Goal: Information Seeking & Learning: Learn about a topic

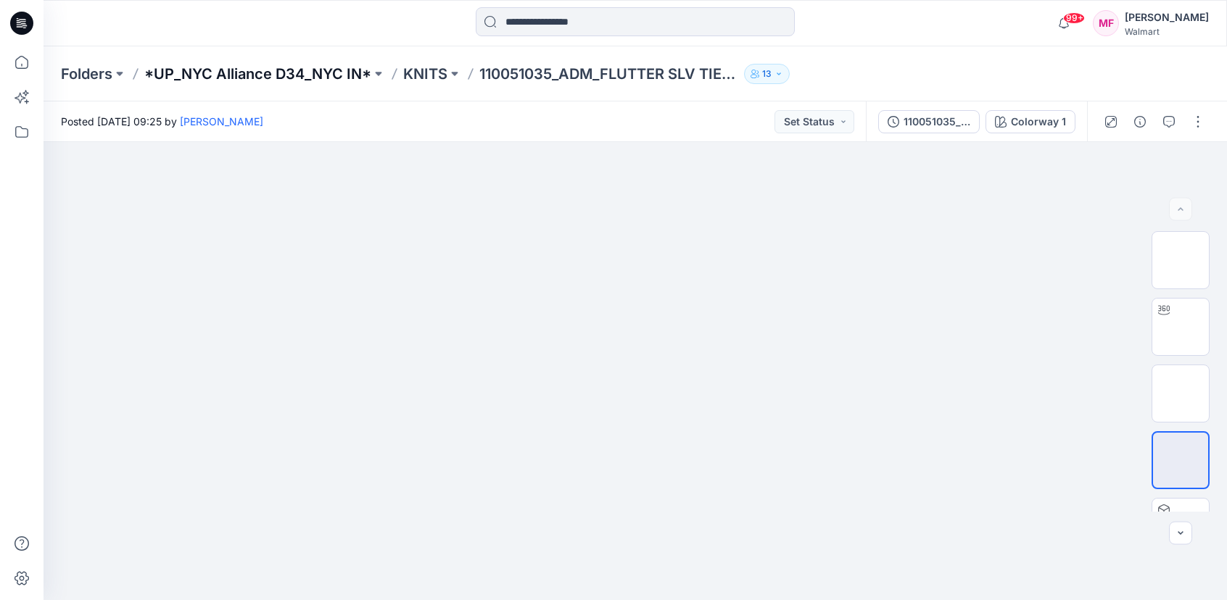
click at [319, 76] on p "*UP_NYC Alliance D34_NYC IN*" at bounding box center [257, 74] width 227 height 20
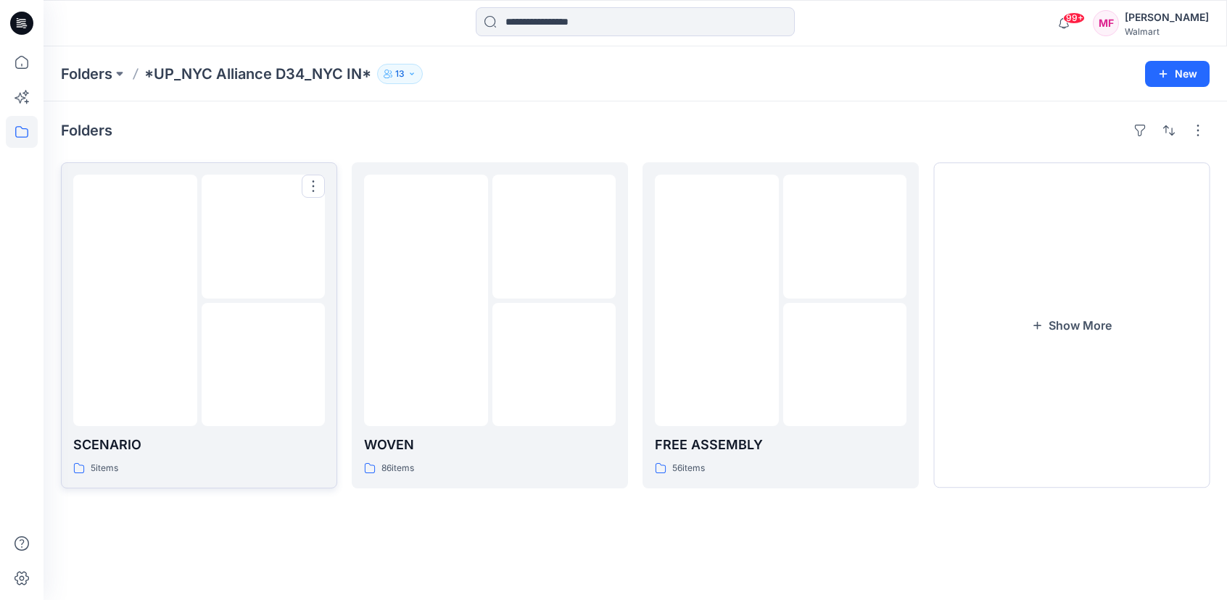
click at [263, 365] on img at bounding box center [263, 365] width 0 height 0
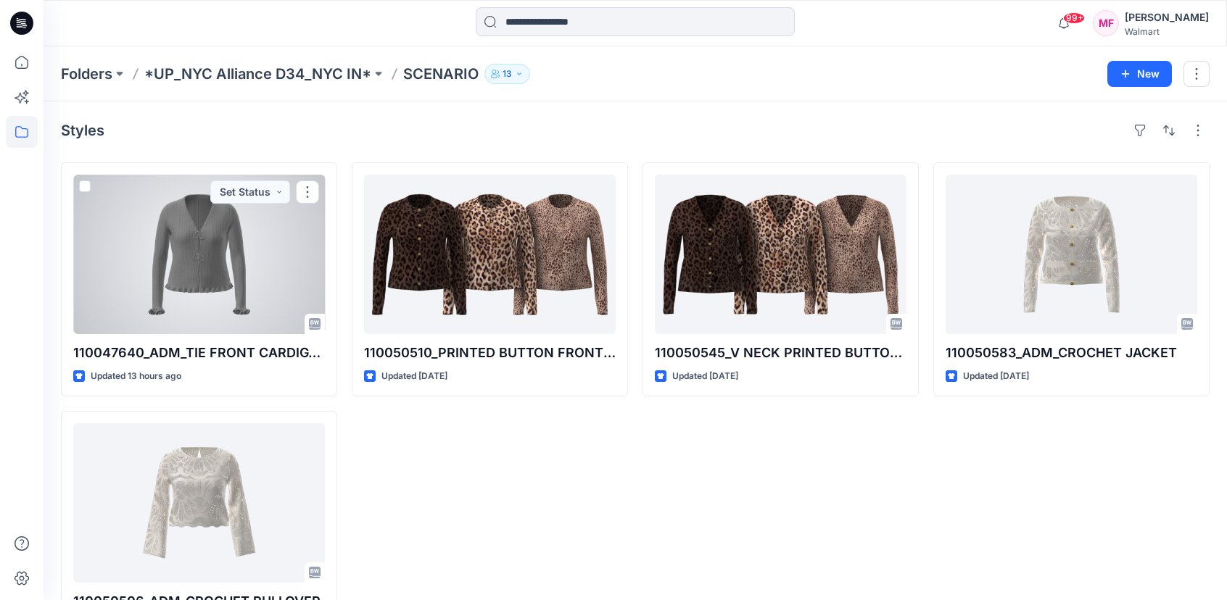
click at [210, 333] on div at bounding box center [199, 254] width 252 height 159
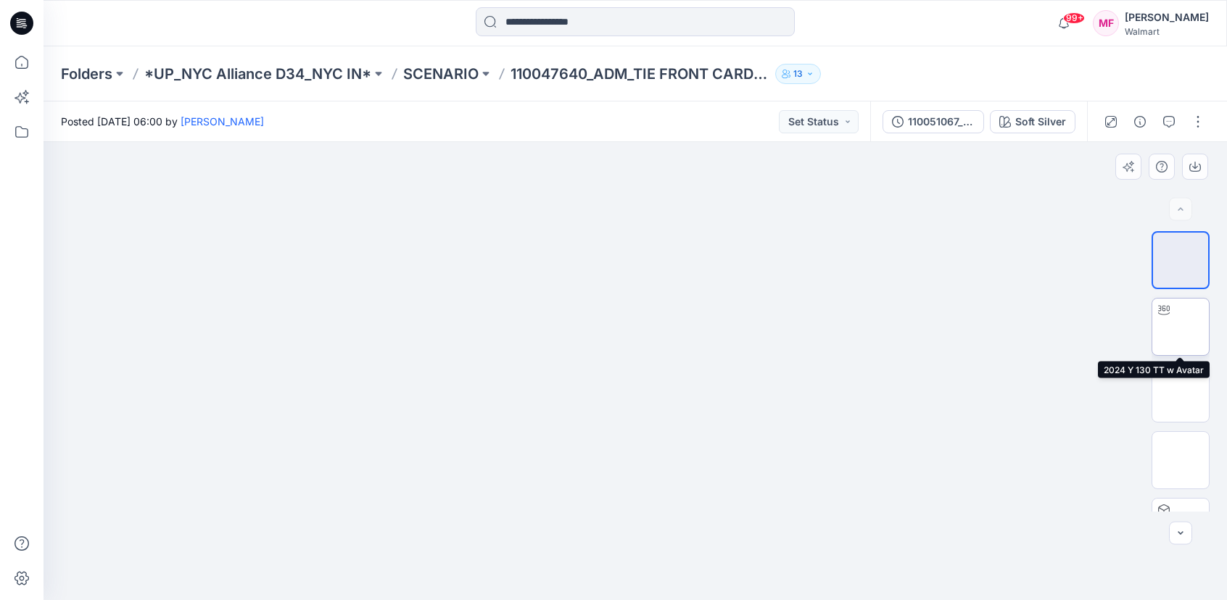
click at [1161, 320] on div at bounding box center [1163, 310] width 23 height 23
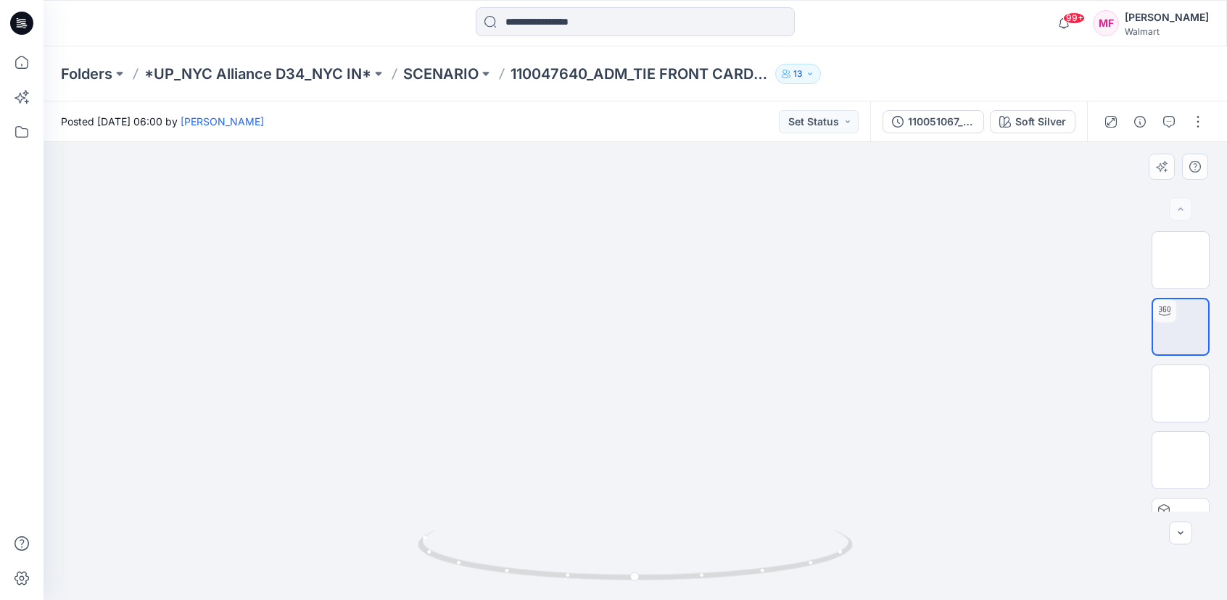
drag, startPoint x: 663, startPoint y: 385, endPoint x: 647, endPoint y: 241, distance: 144.3
drag, startPoint x: 942, startPoint y: 259, endPoint x: 945, endPoint y: 298, distance: 39.2
drag, startPoint x: 634, startPoint y: 583, endPoint x: 892, endPoint y: 550, distance: 260.1
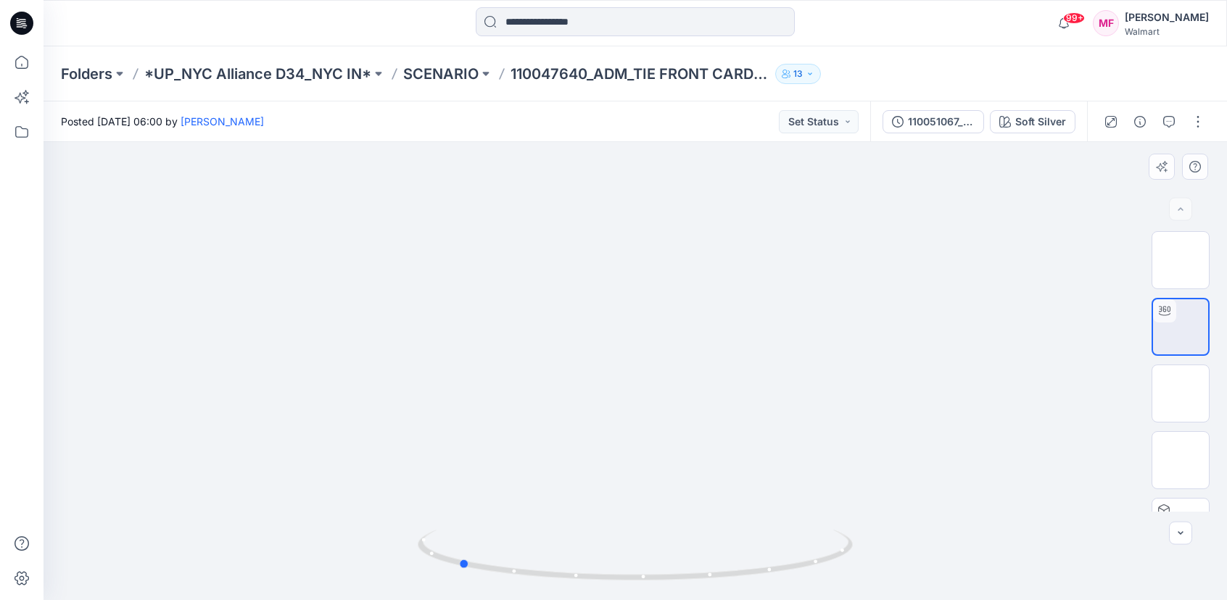
click at [892, 550] on div at bounding box center [634, 371] width 1183 height 458
click at [639, 584] on icon at bounding box center [637, 557] width 439 height 54
click at [644, 582] on icon at bounding box center [637, 557] width 439 height 54
drag, startPoint x: 644, startPoint y: 582, endPoint x: 820, endPoint y: 571, distance: 176.5
click at [820, 571] on icon at bounding box center [637, 557] width 439 height 54
